Goal: Task Accomplishment & Management: Manage account settings

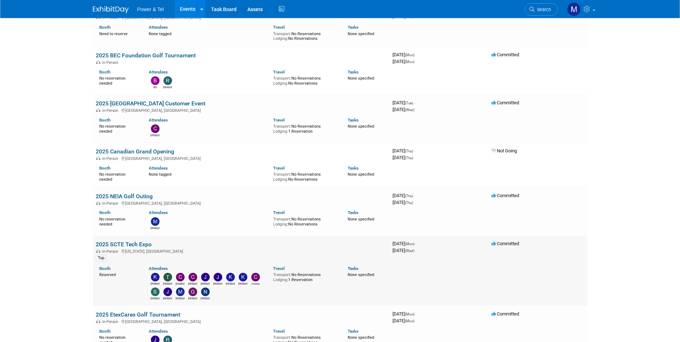
scroll to position [143, 0]
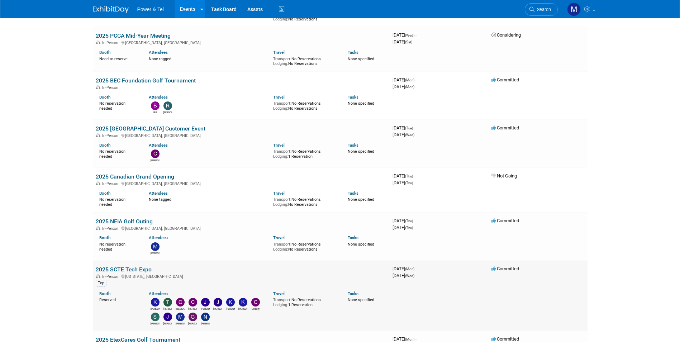
click at [132, 269] on link "2025 SCTE Tech Expo" at bounding box center [124, 269] width 56 height 7
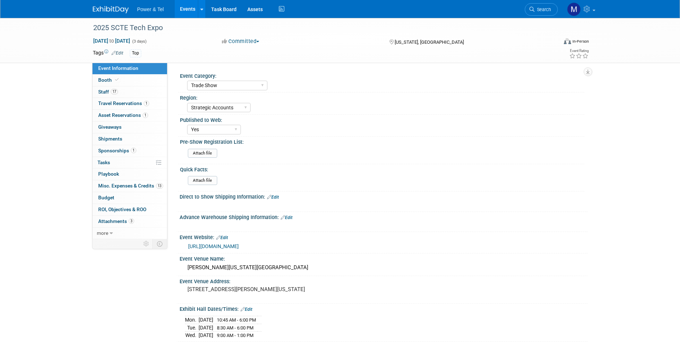
select select "Trade Show"
select select "Strategic Accounts"
select select "Yes"
click at [158, 186] on span "13" at bounding box center [159, 185] width 7 height 5
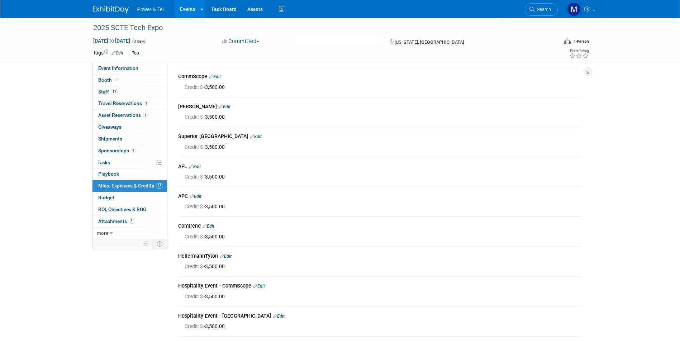
scroll to position [72, 0]
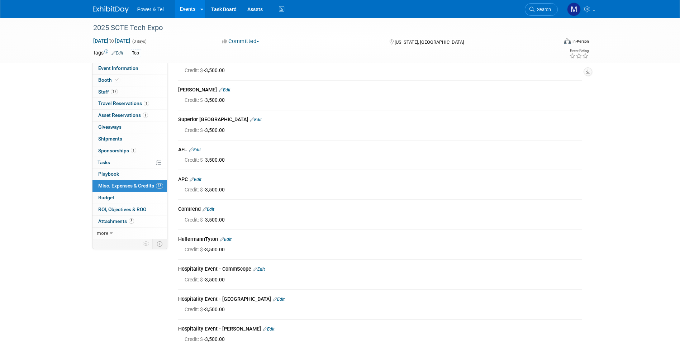
click at [211, 213] on div "Comtrend Edit" at bounding box center [380, 209] width 404 height 9
click at [211, 211] on link "Edit" at bounding box center [208, 209] width 12 height 5
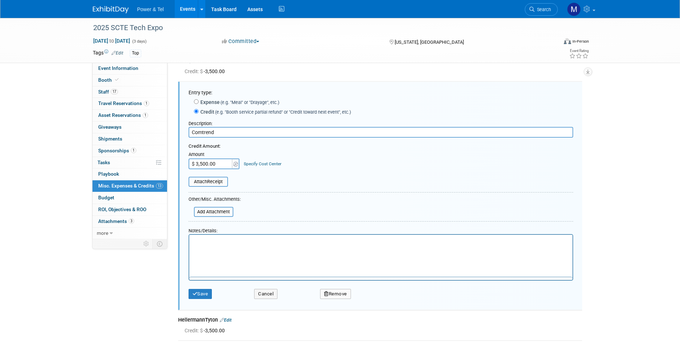
scroll to position [0, 0]
click at [344, 296] on button "Remove" at bounding box center [335, 291] width 31 height 10
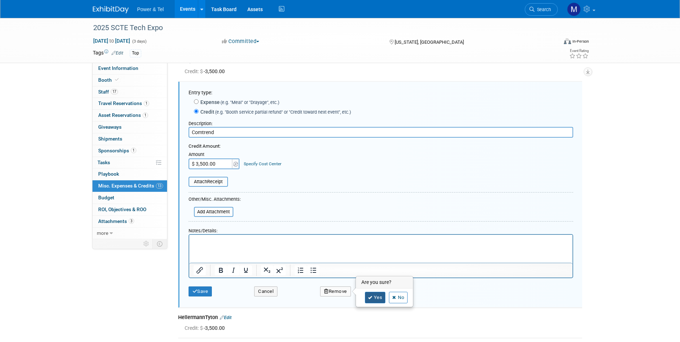
click at [374, 301] on link "Yes" at bounding box center [375, 297] width 21 height 11
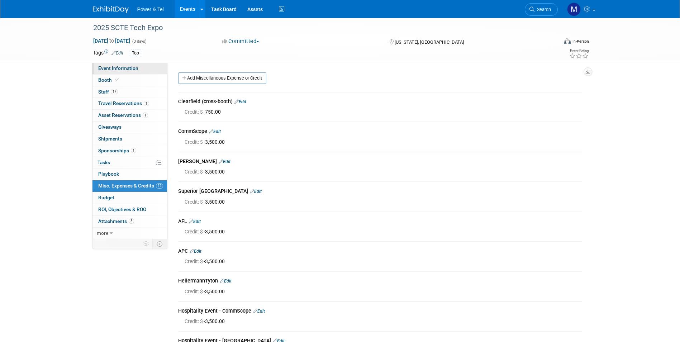
click at [134, 66] on span "Event Information" at bounding box center [118, 68] width 40 height 6
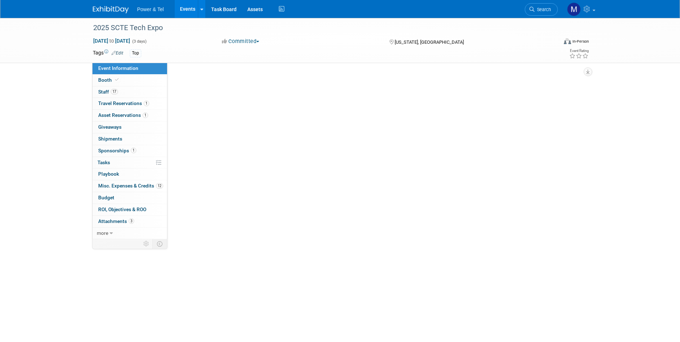
select select "Trade Show"
select select "Strategic Accounts"
select select "Yes"
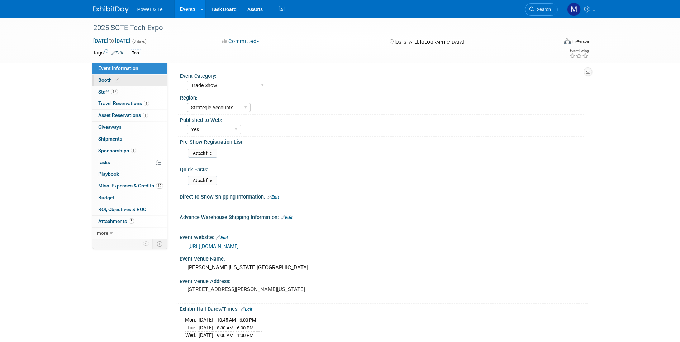
click at [125, 86] on link "Booth" at bounding box center [129, 80] width 75 height 11
